Goal: Information Seeking & Learning: Learn about a topic

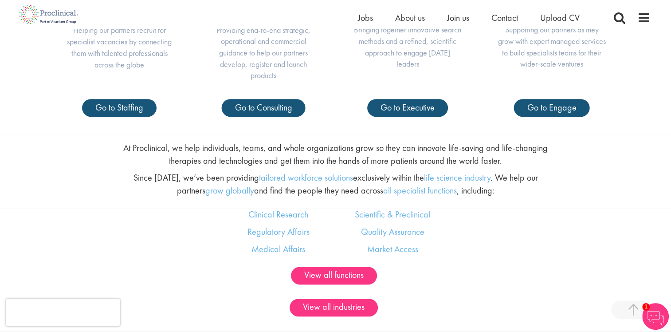
scroll to position [488, 0]
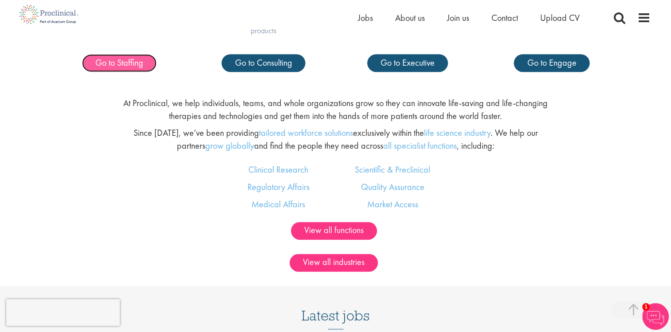
click at [149, 64] on link "Go to Staffing" at bounding box center [119, 63] width 75 height 18
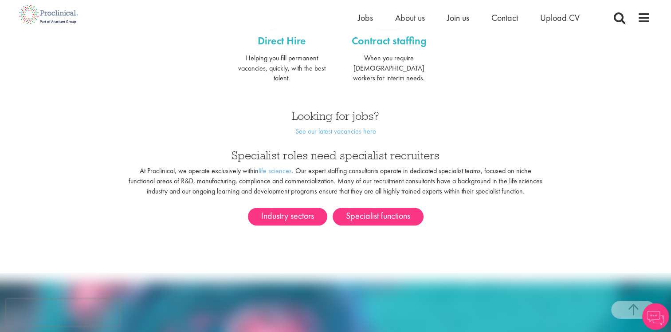
scroll to position [444, 0]
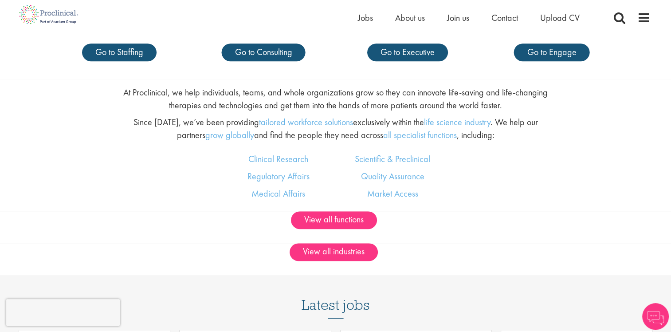
scroll to position [488, 0]
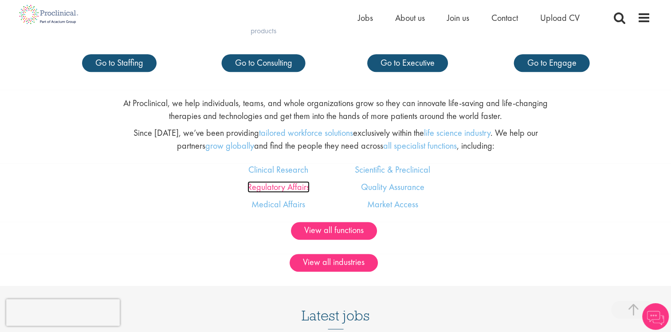
click at [293, 185] on link "Regulatory Affairs" at bounding box center [279, 187] width 62 height 12
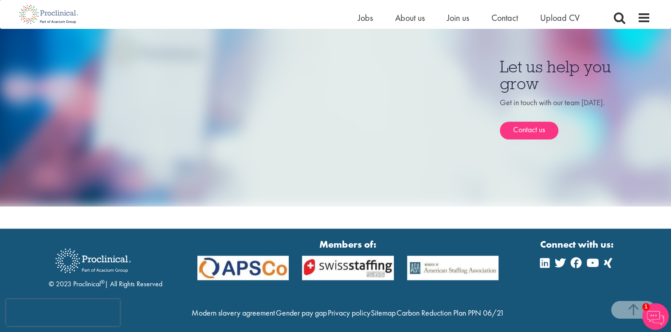
scroll to position [780, 0]
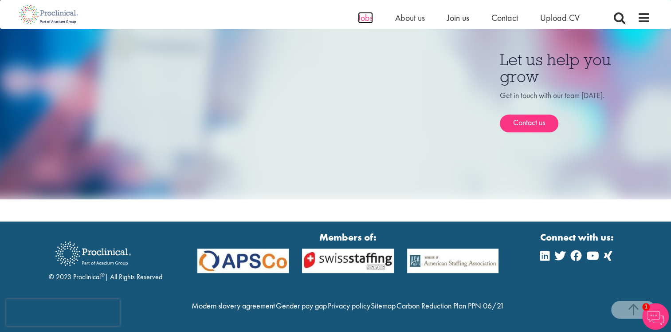
click at [368, 17] on span "Jobs" at bounding box center [365, 18] width 15 height 12
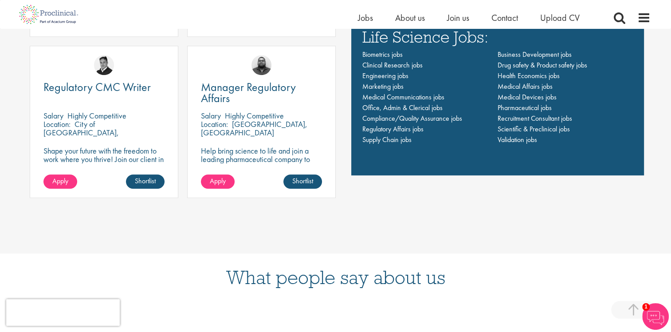
scroll to position [710, 0]
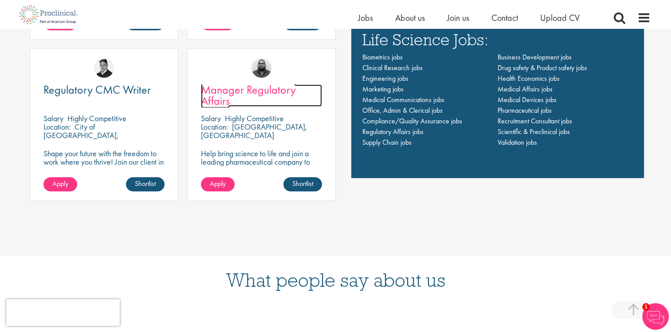
click at [286, 105] on link "Manager Regulatory Affairs" at bounding box center [261, 95] width 121 height 22
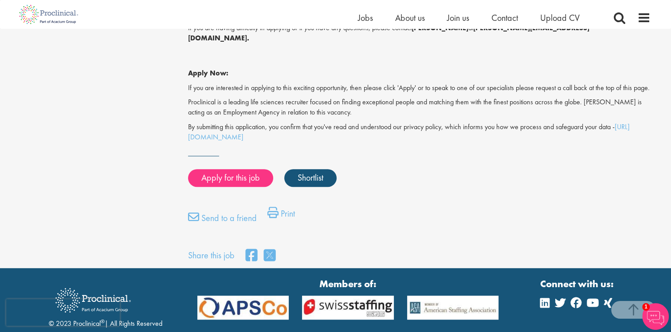
scroll to position [532, 0]
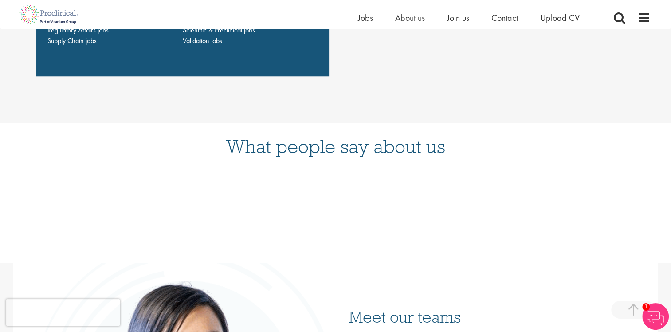
scroll to position [716, 0]
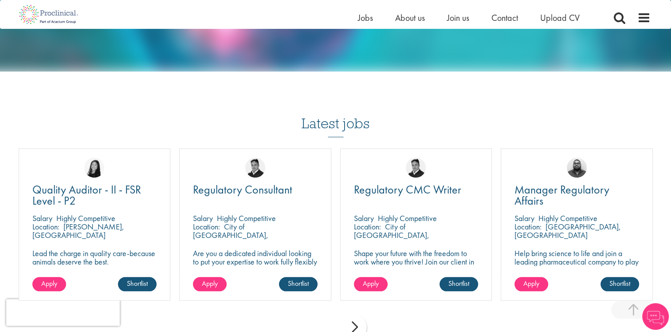
scroll to position [940, 0]
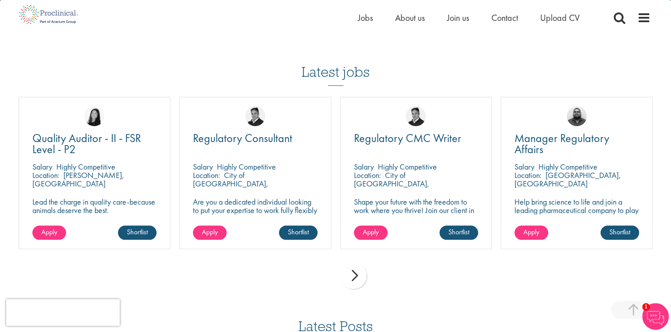
click at [355, 271] on div "next" at bounding box center [353, 275] width 27 height 27
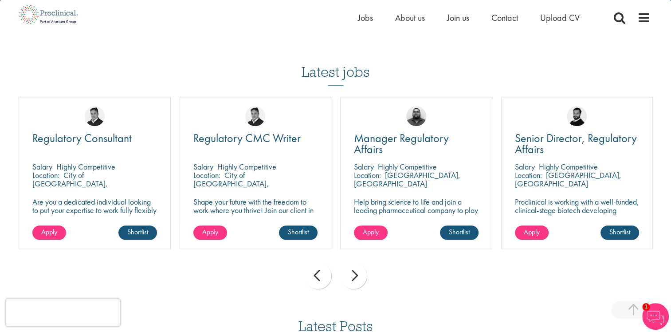
click at [355, 271] on div "next" at bounding box center [353, 275] width 27 height 27
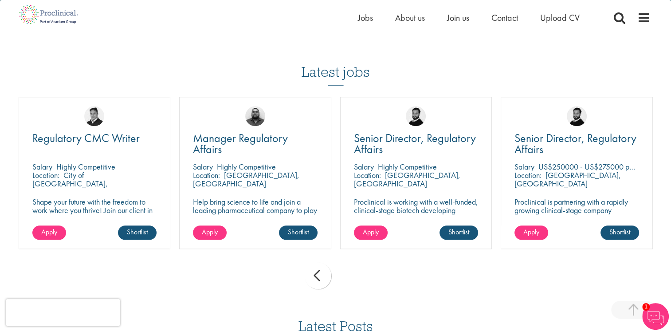
click at [355, 271] on div "prev next" at bounding box center [335, 277] width 643 height 39
click at [314, 272] on div "prev" at bounding box center [318, 275] width 27 height 27
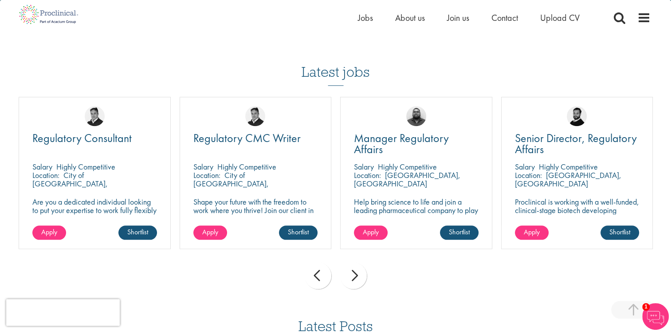
click at [314, 272] on div "prev" at bounding box center [318, 275] width 27 height 27
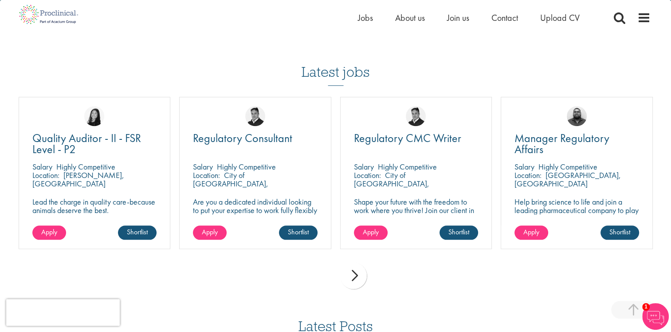
click at [314, 272] on div "prev next" at bounding box center [335, 277] width 643 height 39
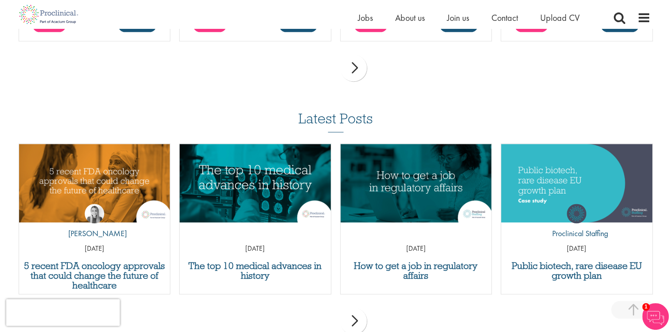
scroll to position [1162, 0]
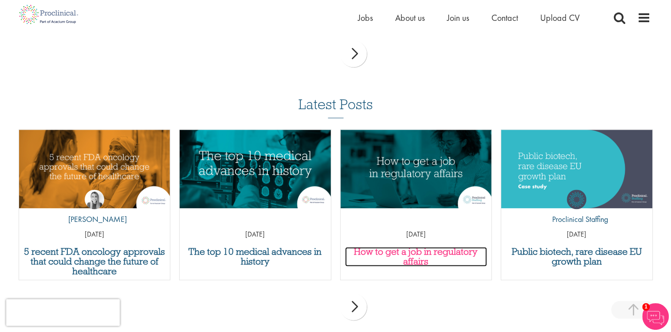
click at [405, 251] on h3 "How to get a job in regulatory affairs" at bounding box center [416, 257] width 142 height 20
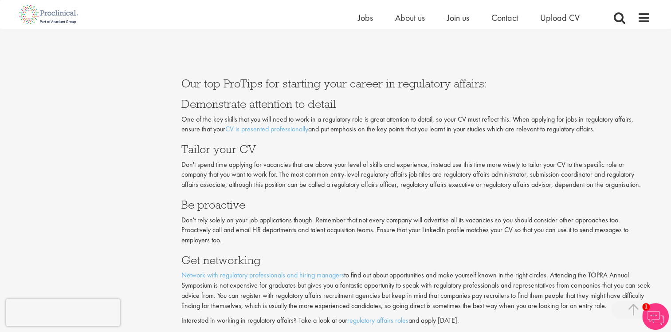
scroll to position [1774, 0]
